Goal: Task Accomplishment & Management: Use online tool/utility

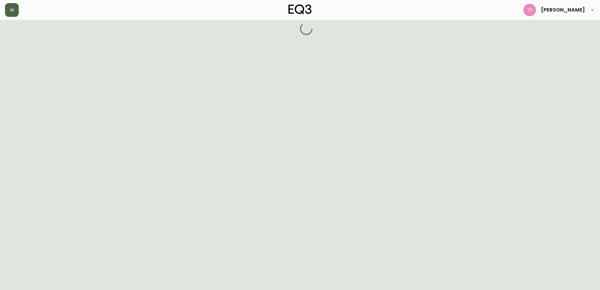
click at [14, 9] on icon "button" at bounding box center [11, 9] width 5 height 5
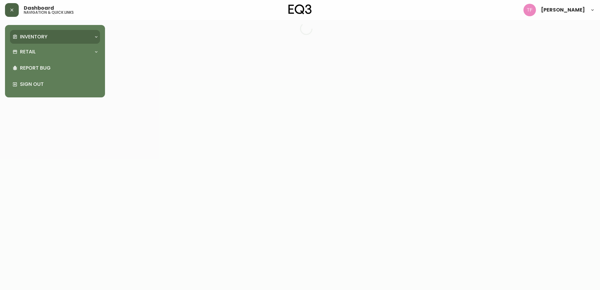
click at [27, 37] on p "Inventory" at bounding box center [33, 36] width 27 height 7
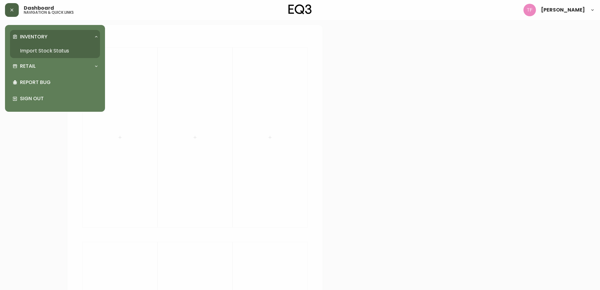
click at [34, 52] on link "Import Stock Status" at bounding box center [55, 51] width 90 height 14
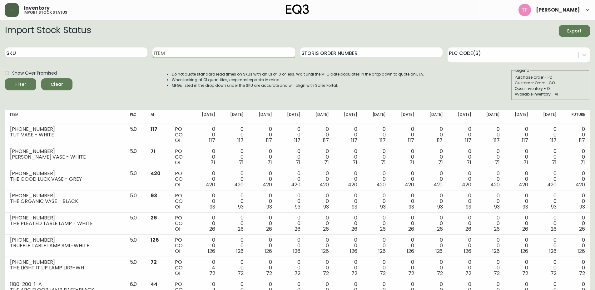
click at [192, 51] on input "Item" at bounding box center [223, 52] width 142 height 10
click at [5, 78] on button "Filter" at bounding box center [20, 84] width 31 height 12
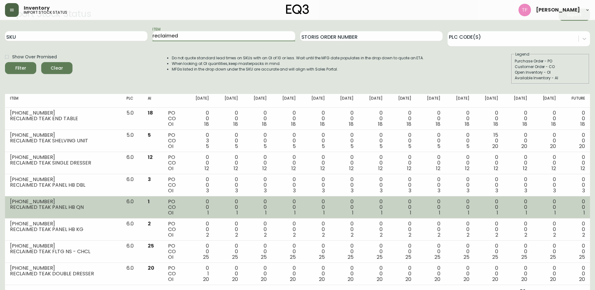
scroll to position [25, 0]
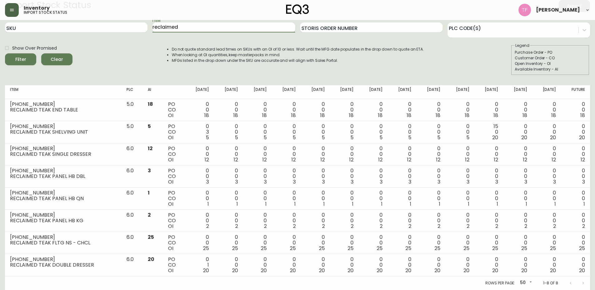
drag, startPoint x: 185, startPoint y: 27, endPoint x: 118, endPoint y: 22, distance: 67.3
click at [118, 22] on div "SKU Item reclaimed Storis Order Number PLC Code(s)" at bounding box center [297, 27] width 585 height 20
type input "a"
type input "stadium"
click at [5, 53] on button "Filter" at bounding box center [20, 59] width 31 height 12
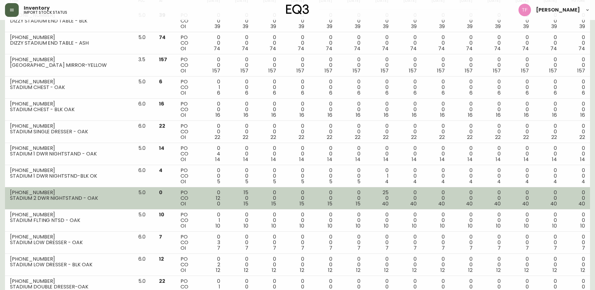
scroll to position [136, 0]
